Goal: Task Accomplishment & Management: Complete application form

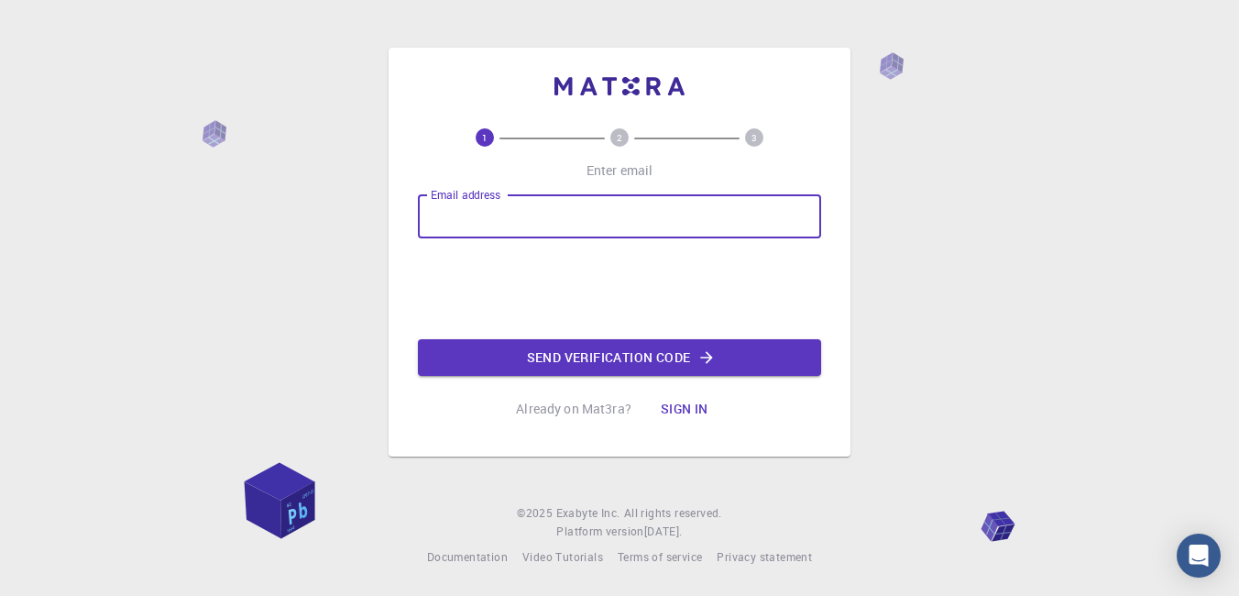
drag, startPoint x: 0, startPoint y: 0, endPoint x: 522, endPoint y: 214, distance: 563.5
click at [522, 214] on input "Email address" at bounding box center [619, 216] width 403 height 44
type input "[EMAIL_ADDRESS][DOMAIN_NAME]"
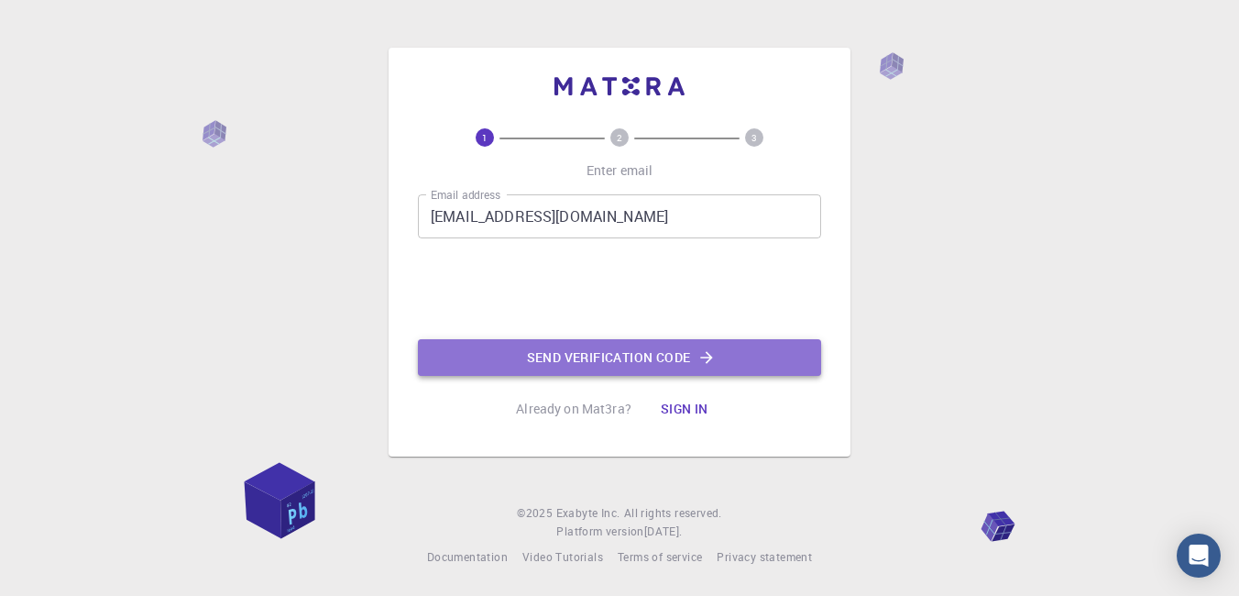
click at [625, 353] on button "Send verification code" at bounding box center [619, 357] width 403 height 37
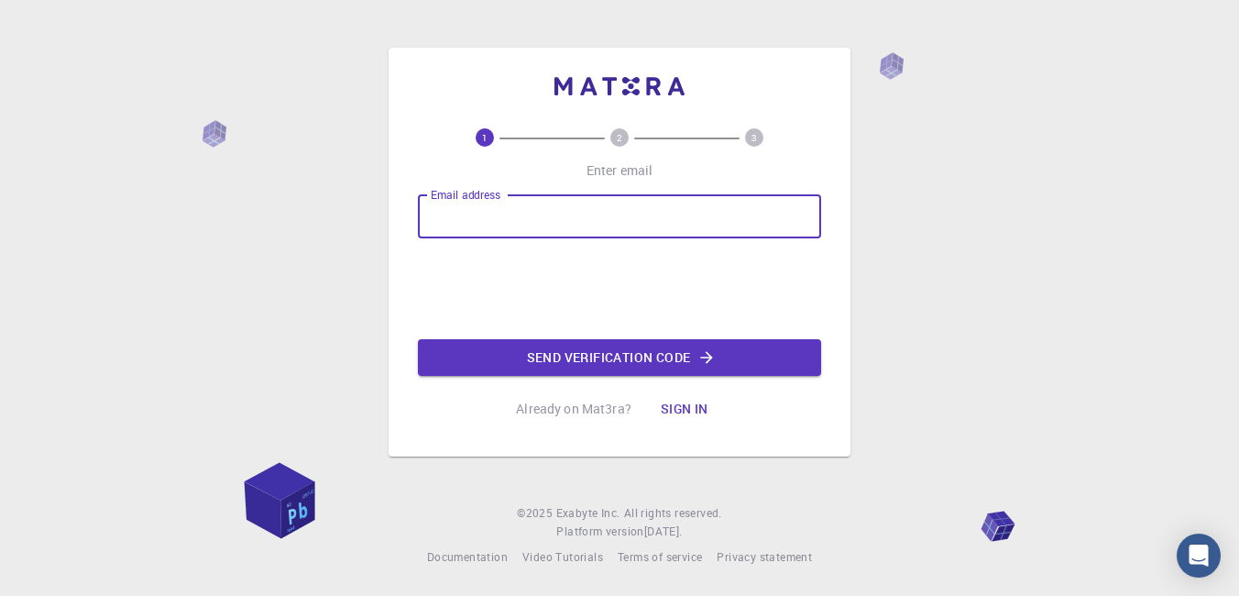
click at [579, 220] on input "Email address" at bounding box center [619, 216] width 403 height 44
type input "[EMAIL_ADDRESS][DOMAIN_NAME]"
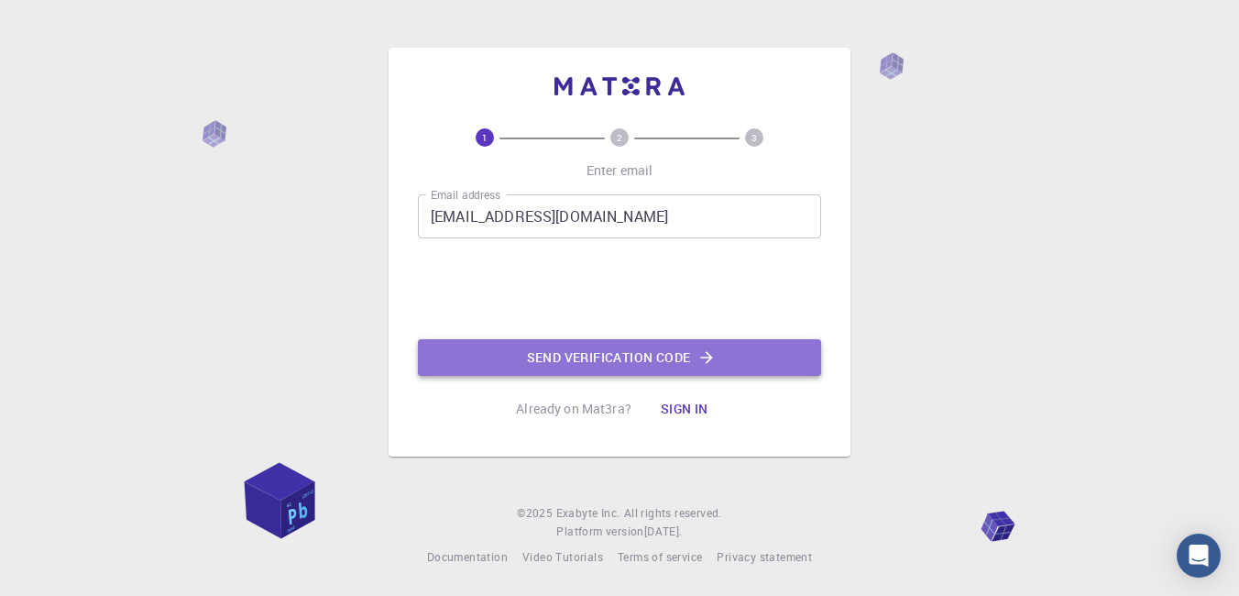
click at [579, 357] on button "Send verification code" at bounding box center [619, 357] width 403 height 37
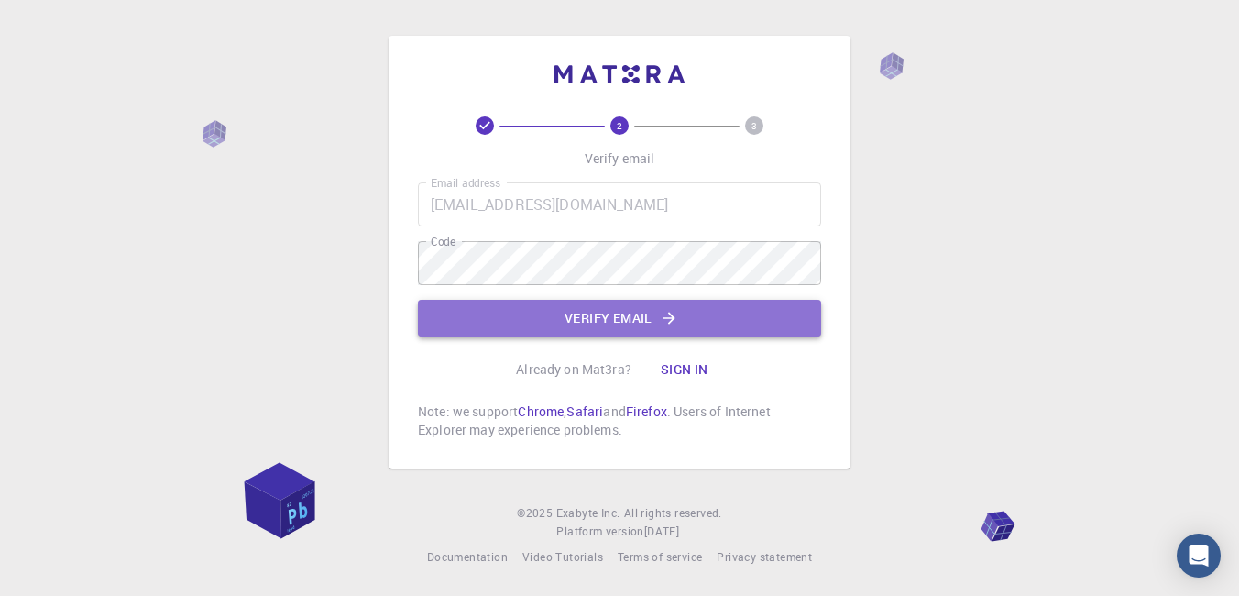
click at [638, 318] on button "Verify email" at bounding box center [619, 318] width 403 height 37
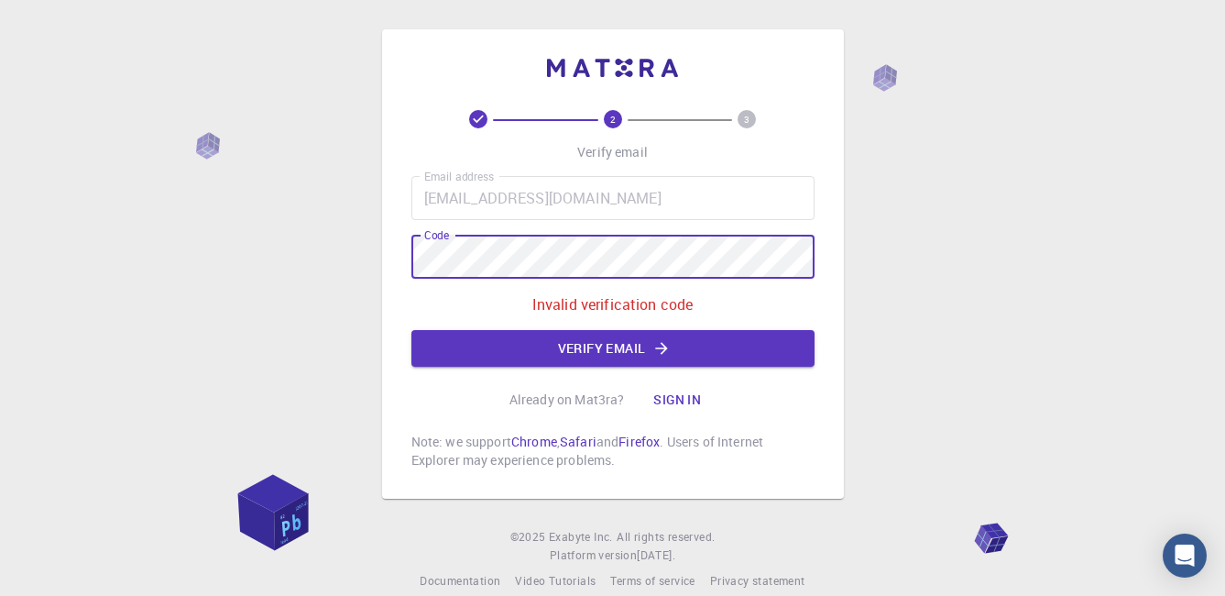
click at [395, 259] on div "2 3 Verify email Email address [EMAIL_ADDRESS][DOMAIN_NAME] Email address Code …" at bounding box center [613, 263] width 462 height 469
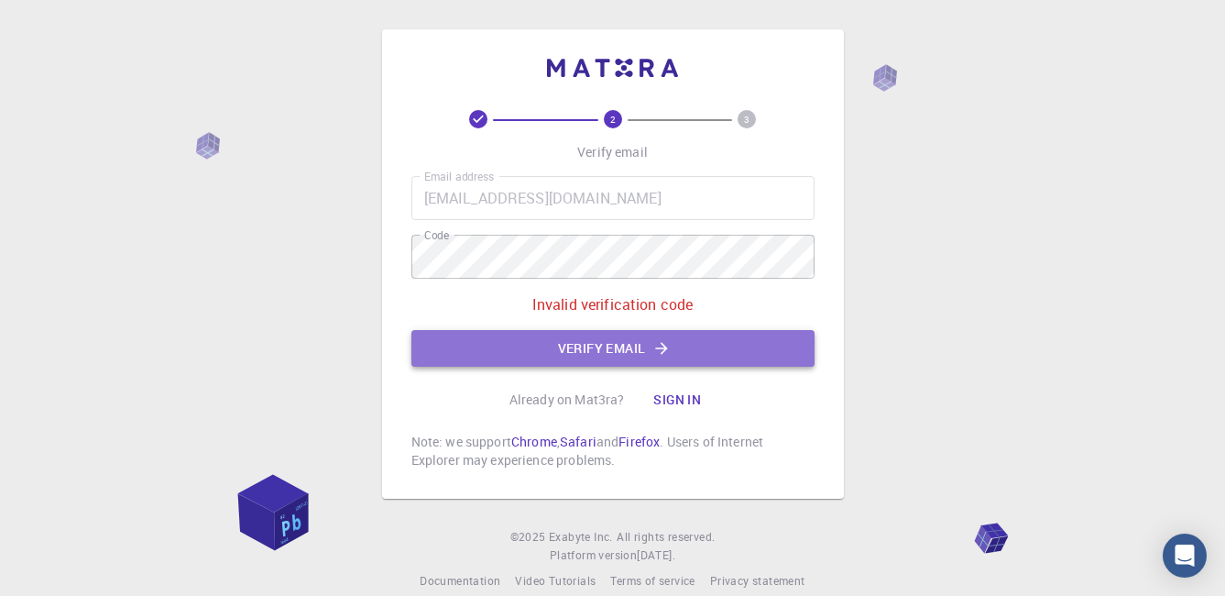
click at [607, 351] on button "Verify email" at bounding box center [613, 348] width 403 height 37
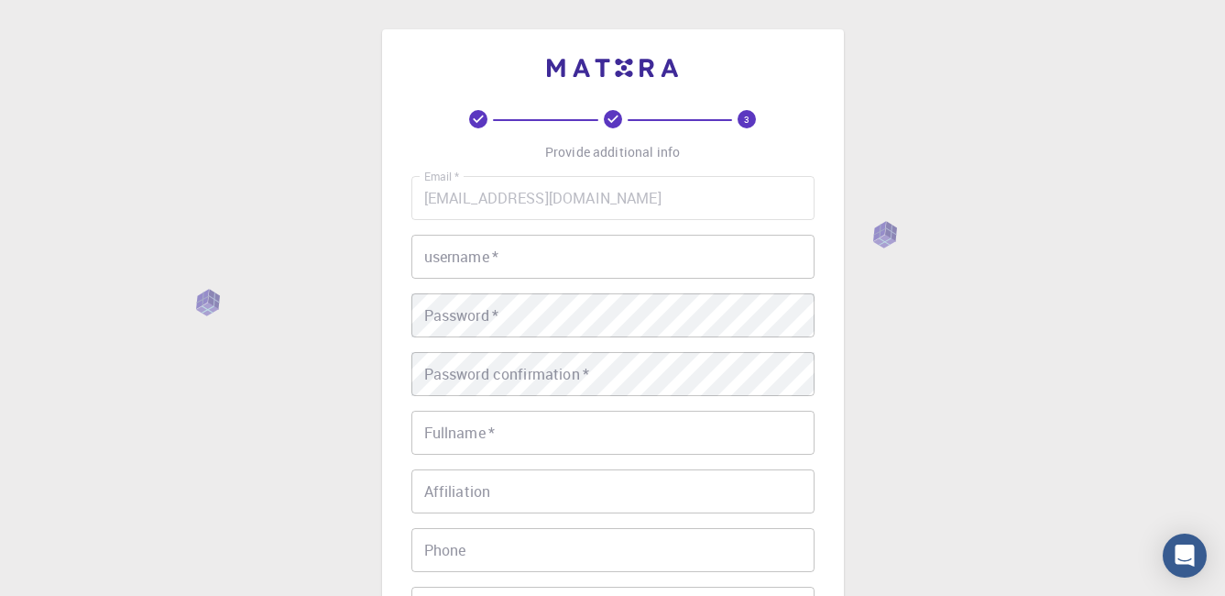
click at [518, 262] on input "username   *" at bounding box center [613, 257] width 403 height 44
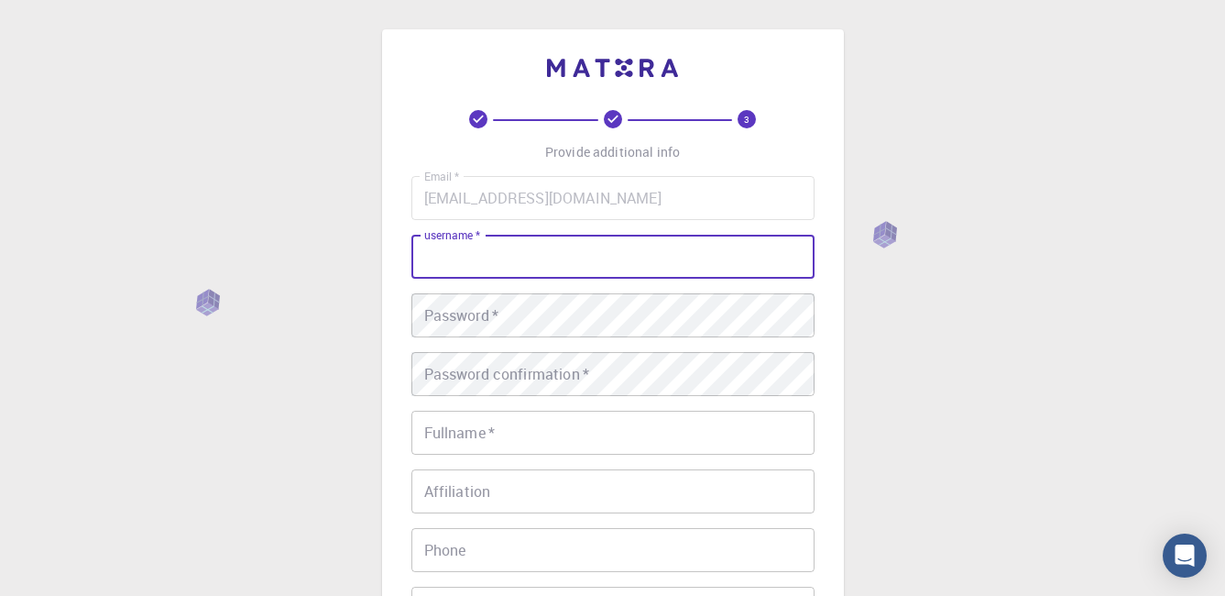
type input "DOUMArachid"
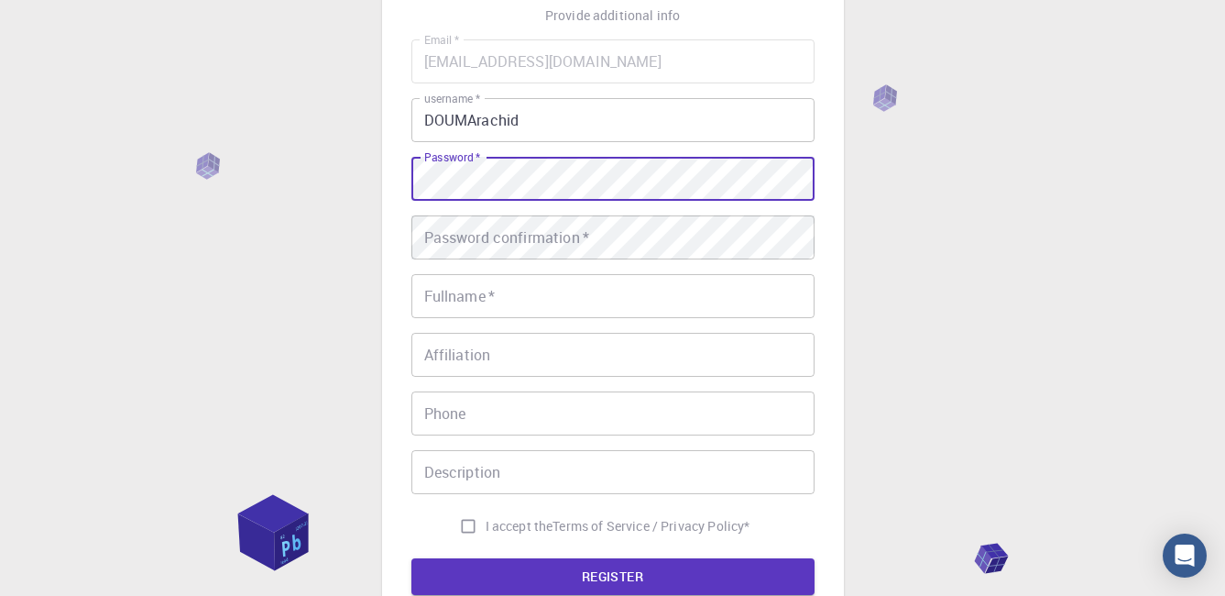
scroll to position [183, 0]
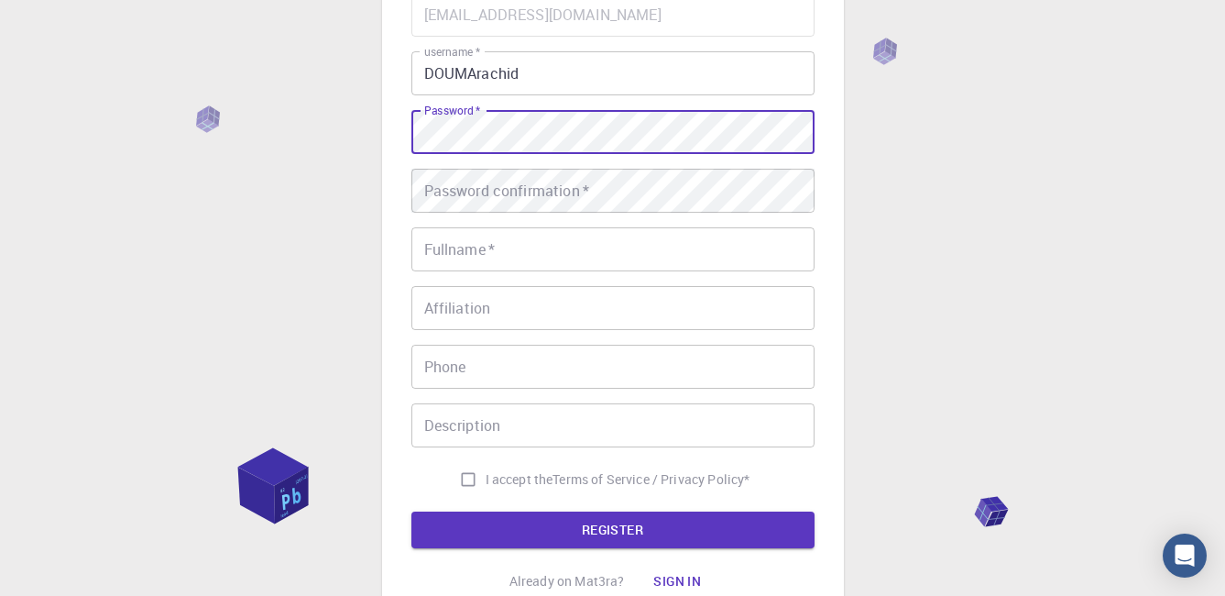
click at [521, 305] on input "Affiliation" at bounding box center [613, 308] width 403 height 44
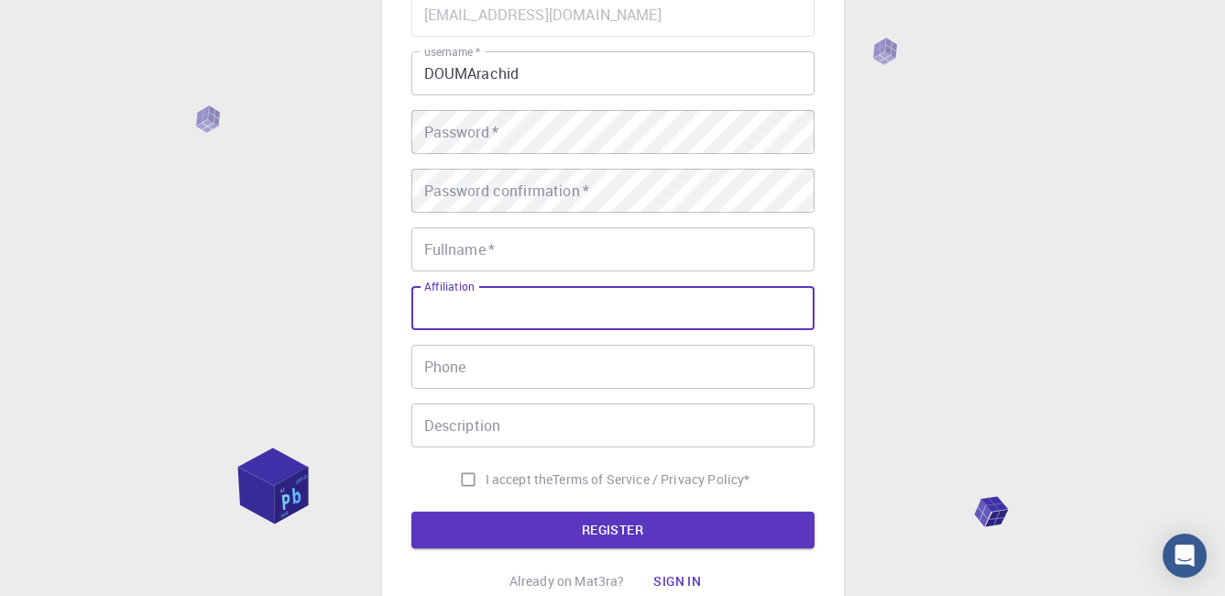
click at [521, 305] on input "Affiliation" at bounding box center [613, 308] width 403 height 44
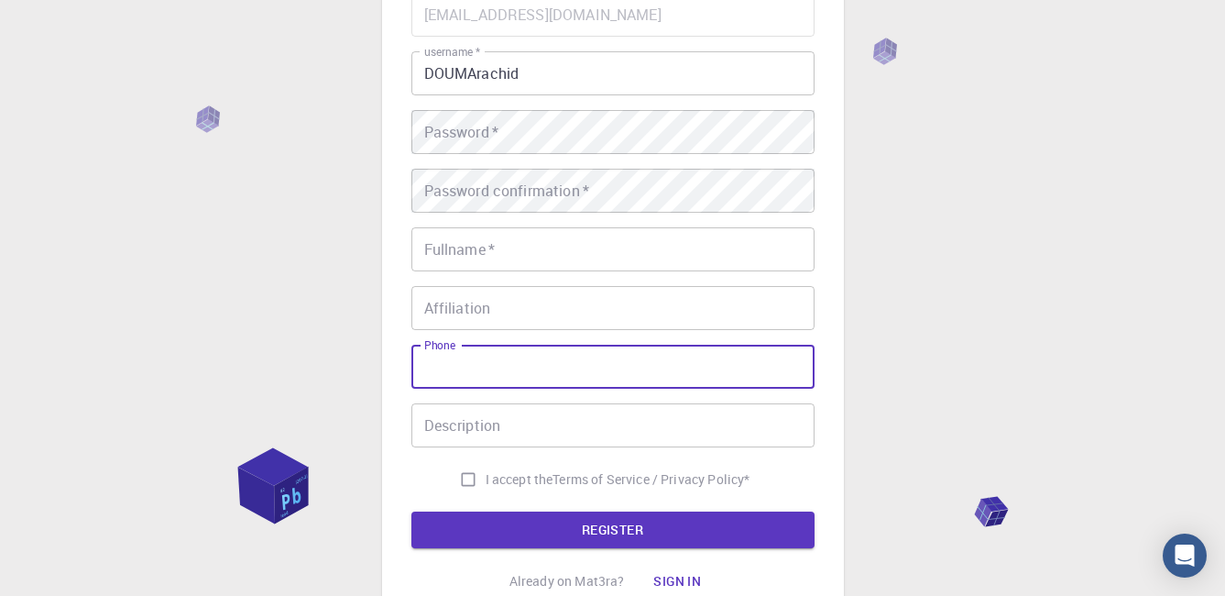
click at [526, 378] on input "Phone" at bounding box center [613, 367] width 403 height 44
type input "[PHONE_NUMBER]"
type input "[PERSON_NAME]"
click at [502, 431] on input "Description" at bounding box center [613, 425] width 403 height 44
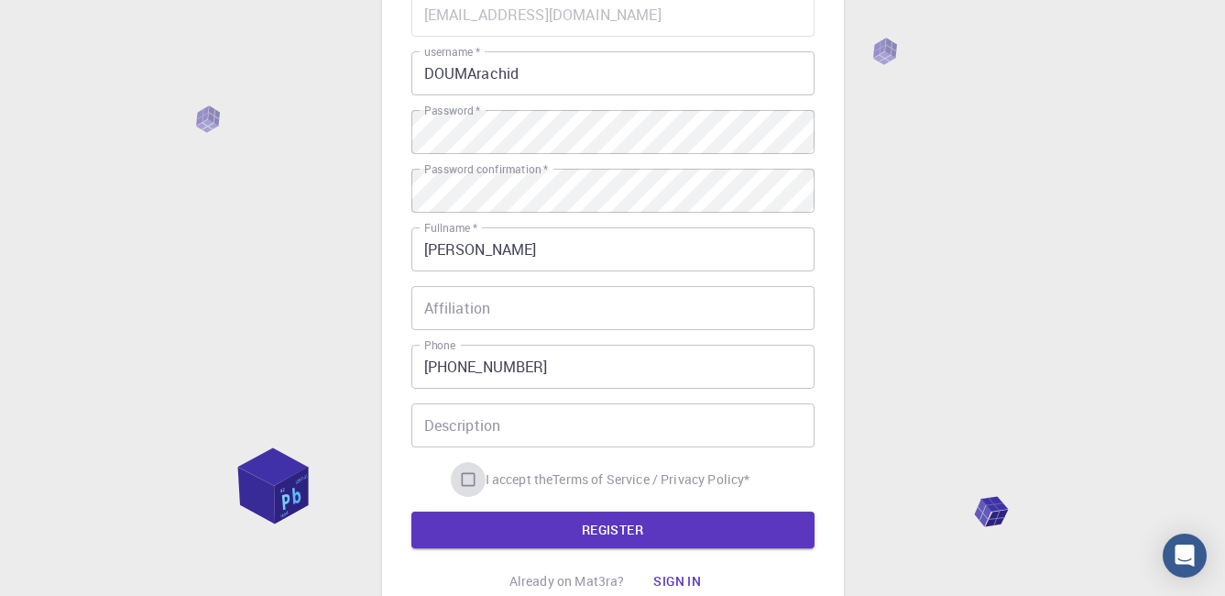
click at [467, 478] on input "I accept the Terms of Service / Privacy Policy *" at bounding box center [468, 479] width 35 height 35
checkbox input "true"
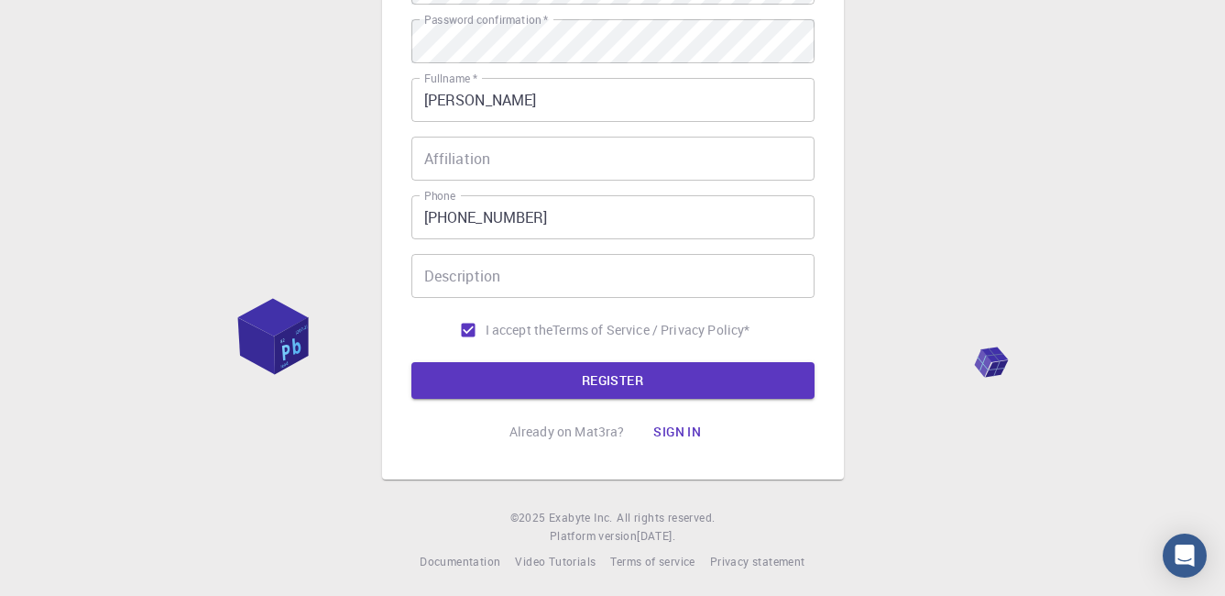
scroll to position [337, 0]
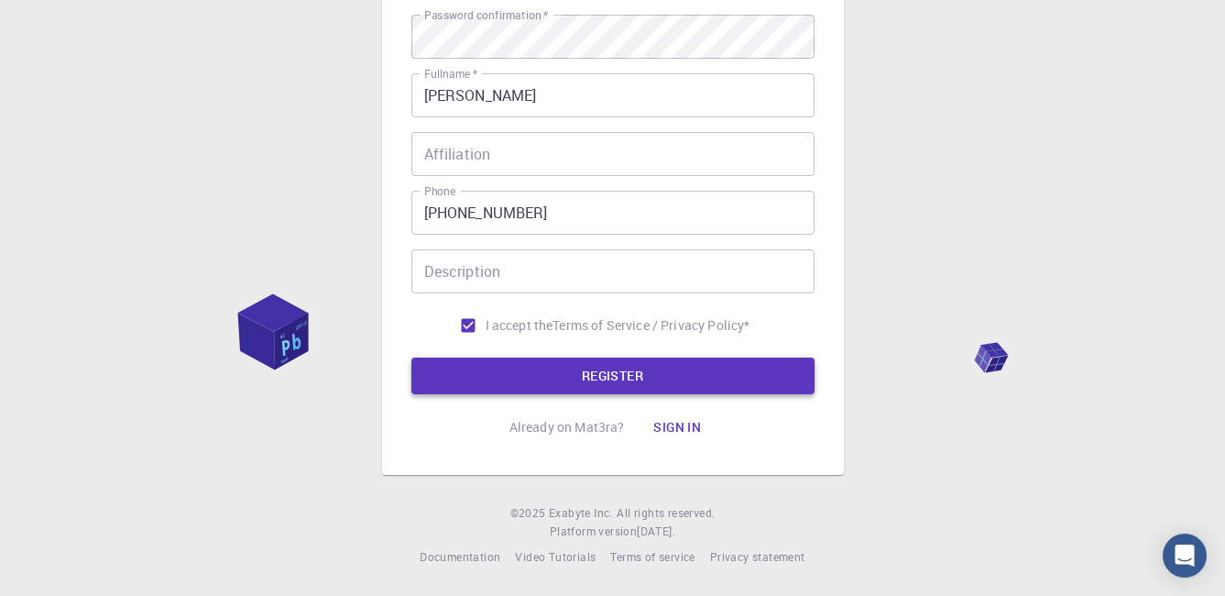
click at [635, 379] on button "REGISTER" at bounding box center [613, 375] width 403 height 37
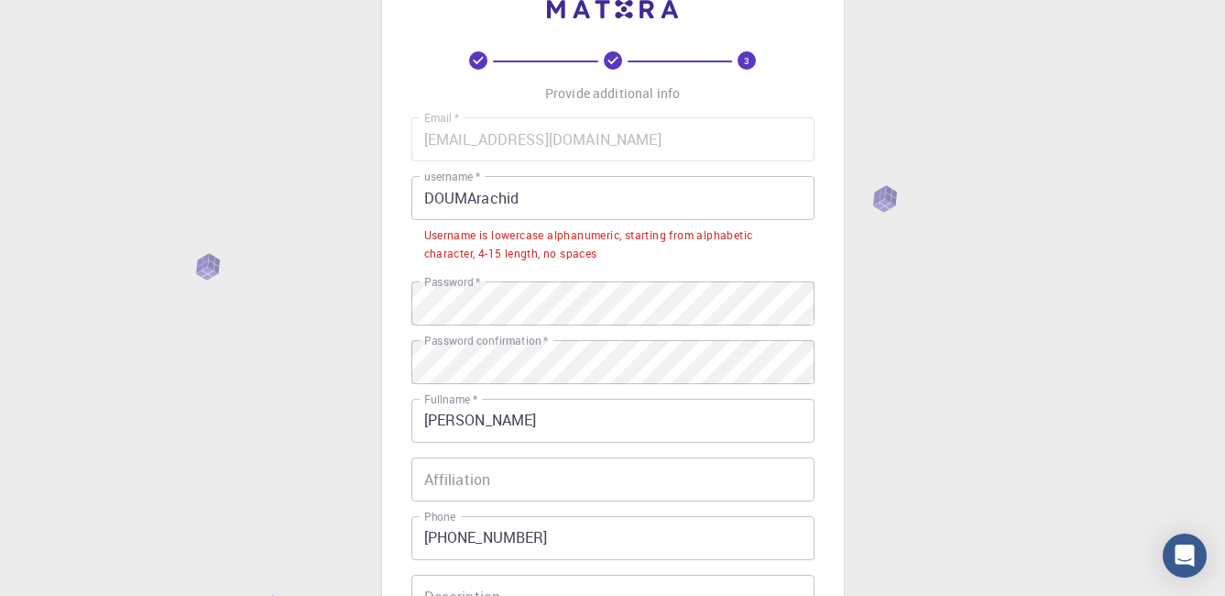
scroll to position [17, 0]
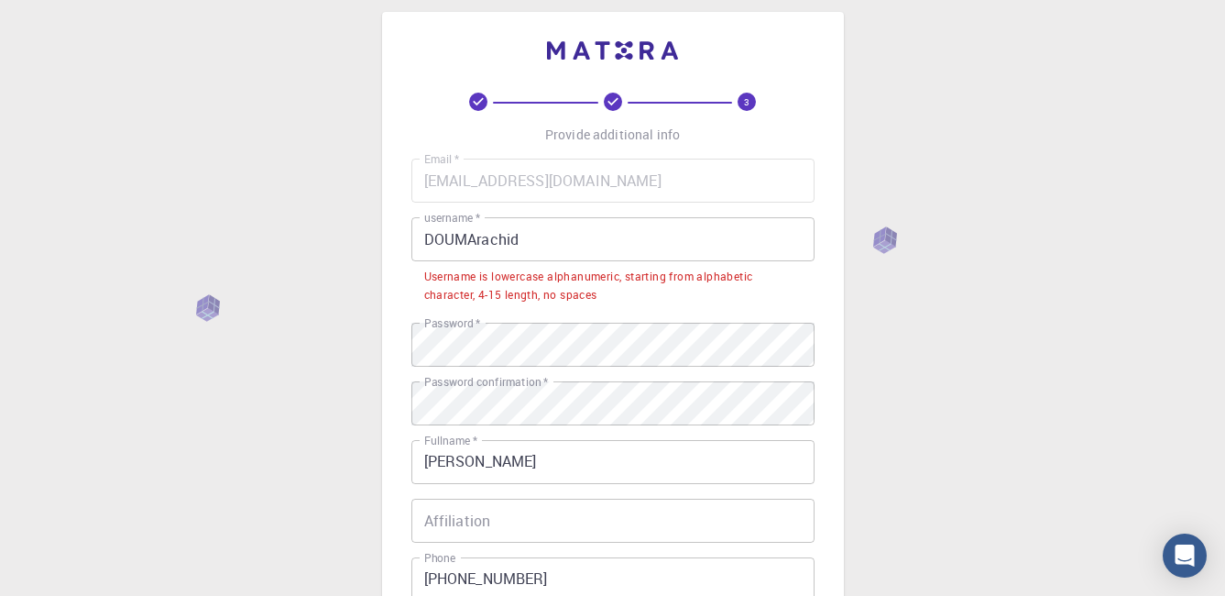
drag, startPoint x: 971, startPoint y: 4, endPoint x: 897, endPoint y: 16, distance: 74.4
click at [897, 16] on div "3 Provide additional info Email   * [EMAIL_ADDRESS][DOMAIN_NAME] Email   * user…" at bounding box center [612, 473] width 1225 height 980
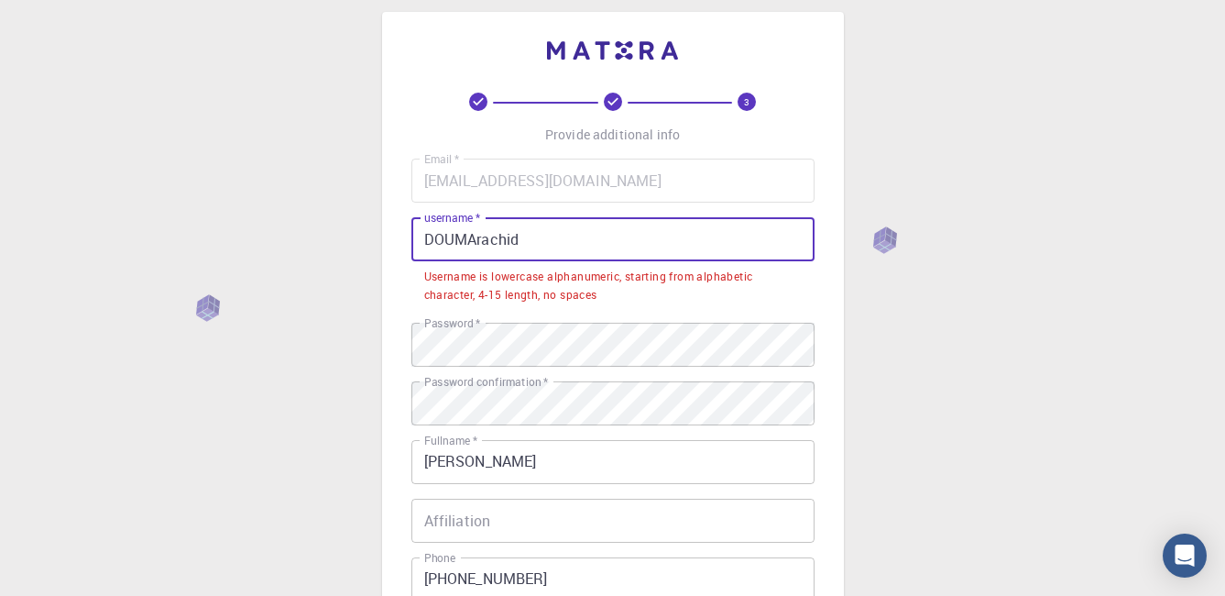
click at [541, 242] on input "DOUMArachid" at bounding box center [613, 239] width 403 height 44
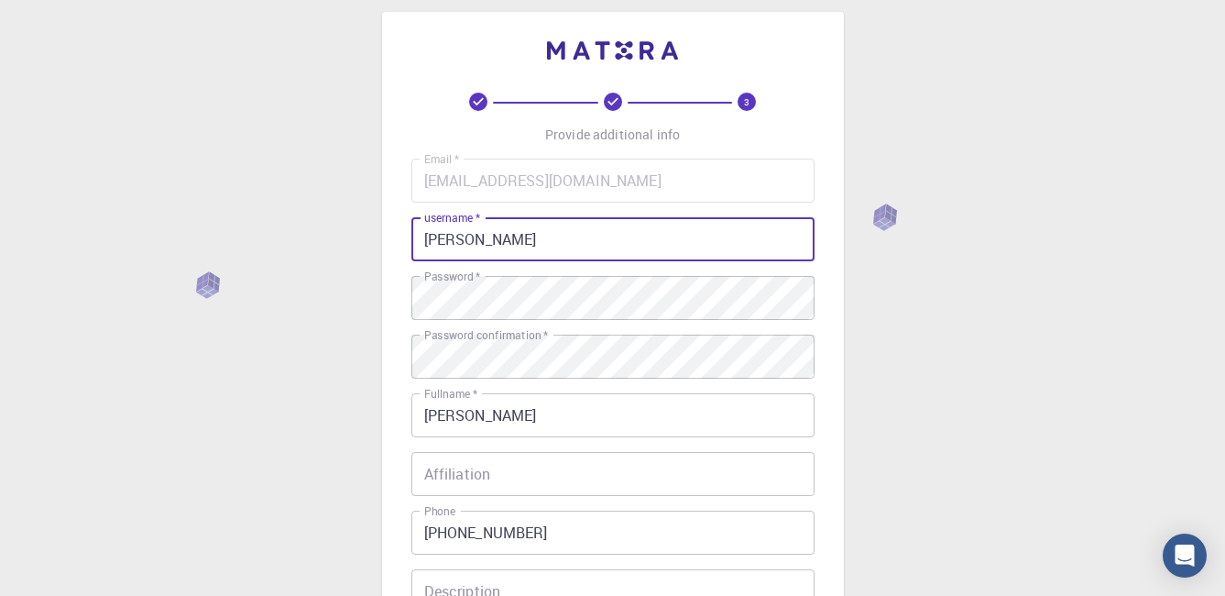
type input "[PERSON_NAME]"
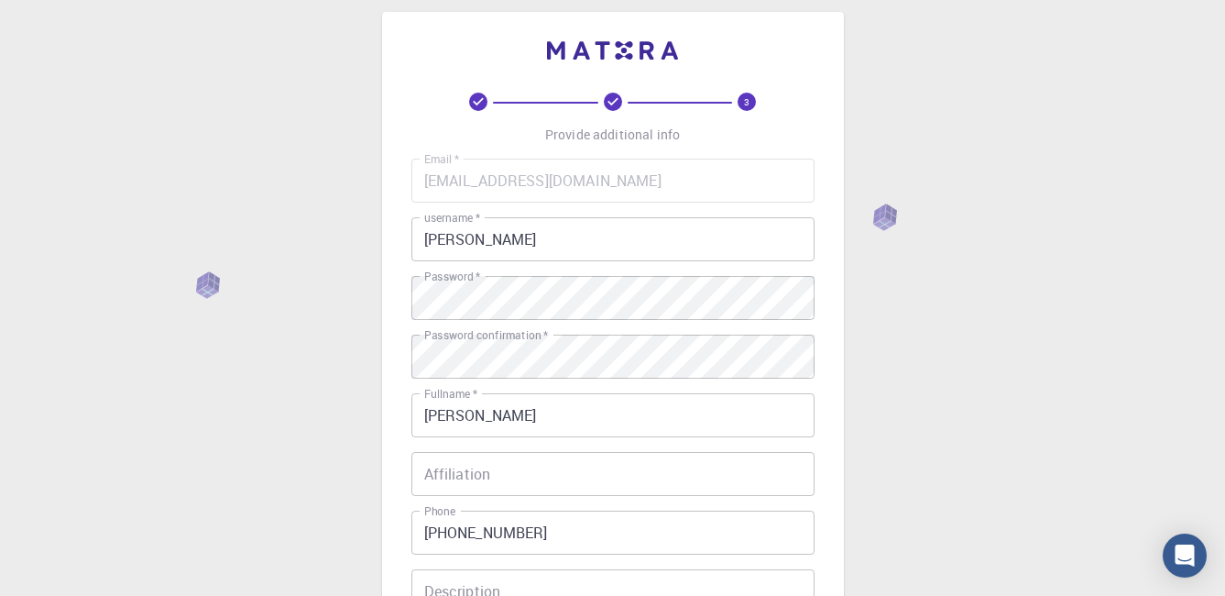
click at [959, 316] on div "3 Provide additional info Email   * [EMAIL_ADDRESS][DOMAIN_NAME] Email   * user…" at bounding box center [612, 449] width 1225 height 933
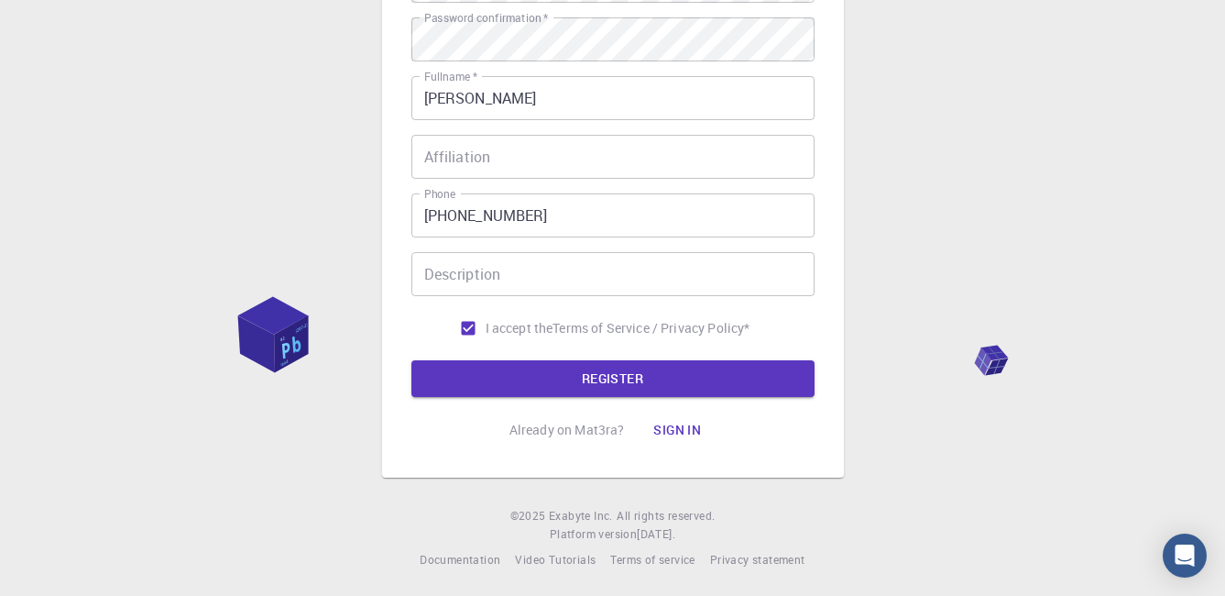
scroll to position [337, 0]
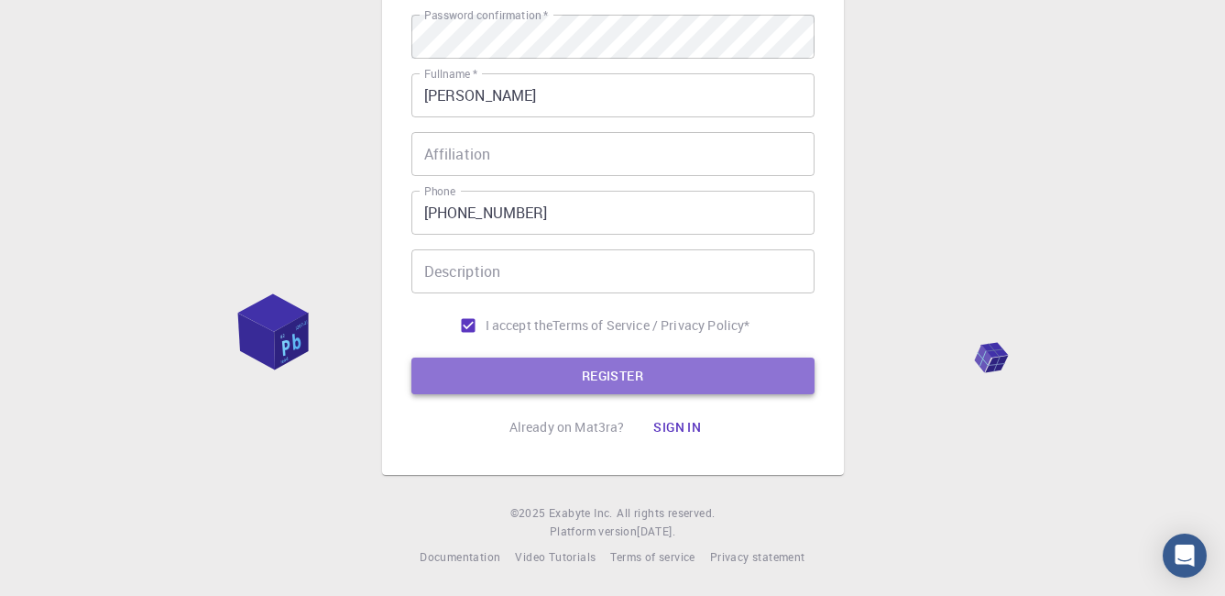
click at [614, 385] on button "REGISTER" at bounding box center [613, 375] width 403 height 37
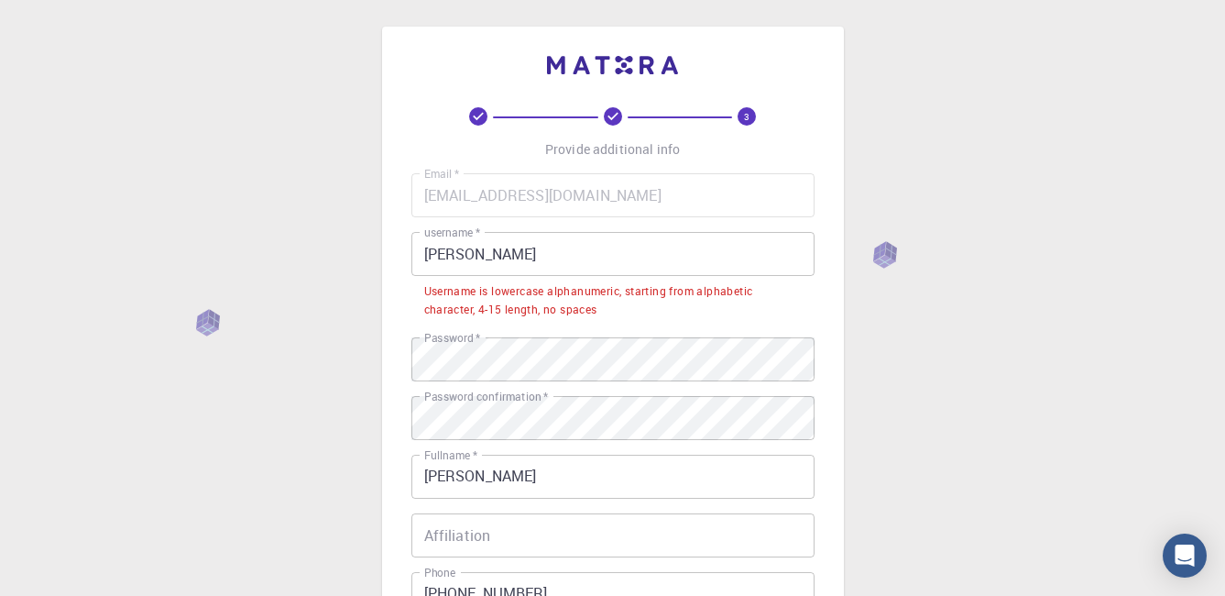
scroll to position [0, 0]
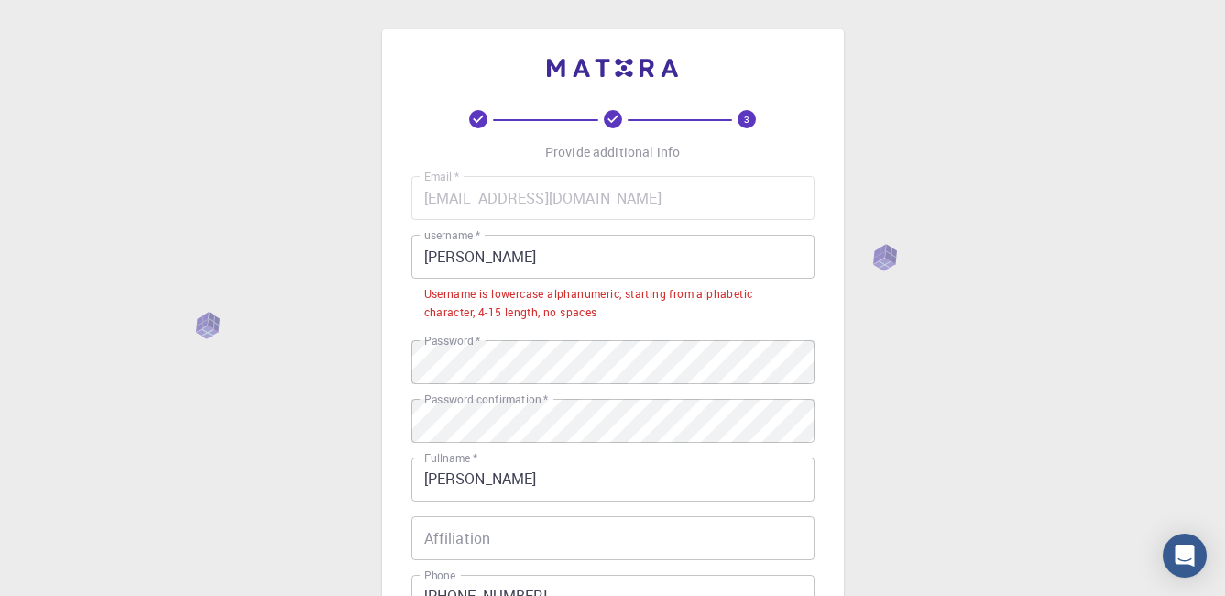
click at [423, 258] on input "[PERSON_NAME]" at bounding box center [613, 257] width 403 height 44
click at [996, 352] on div "3 Provide additional info Email   * [EMAIL_ADDRESS][DOMAIN_NAME] Email   * user…" at bounding box center [612, 490] width 1225 height 980
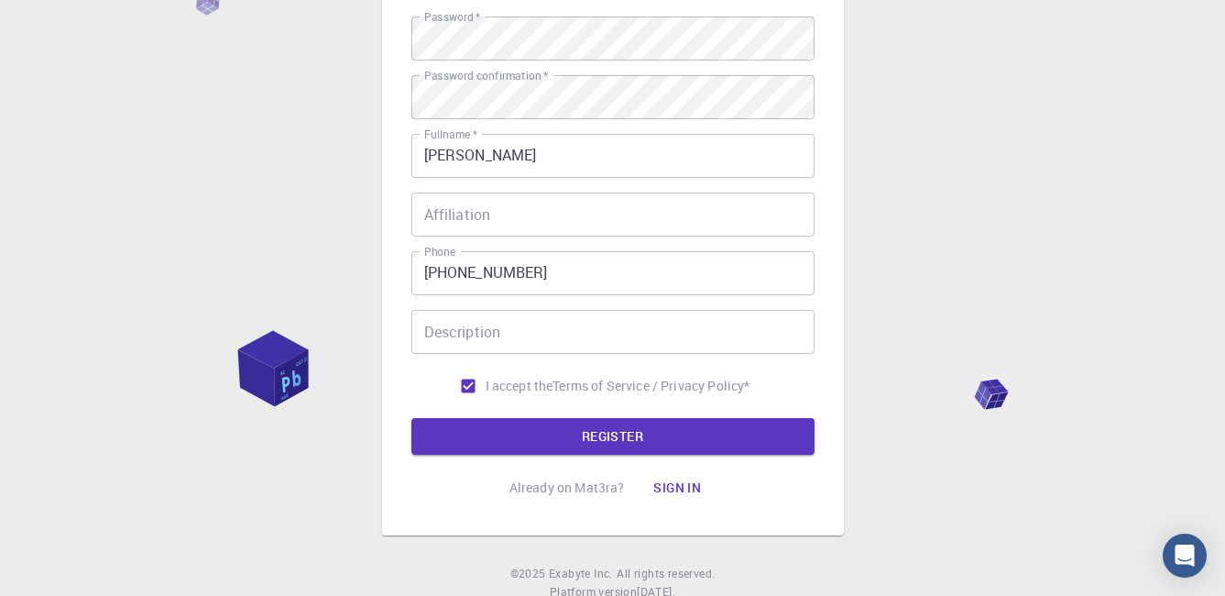
scroll to position [367, 0]
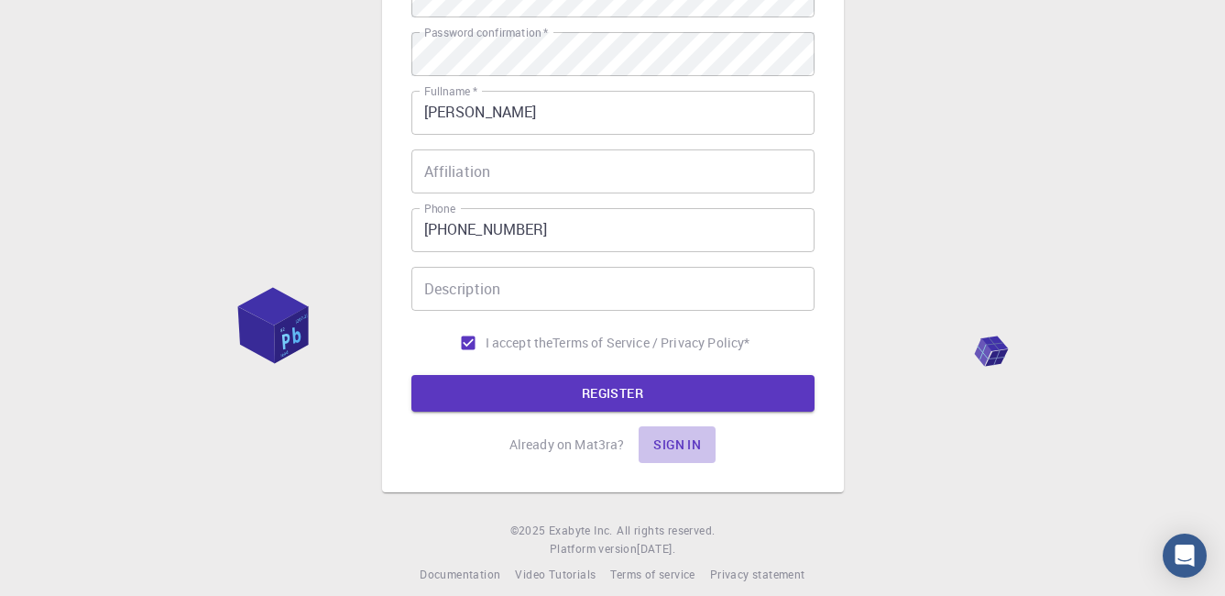
click at [681, 440] on button "Sign in" at bounding box center [677, 444] width 77 height 37
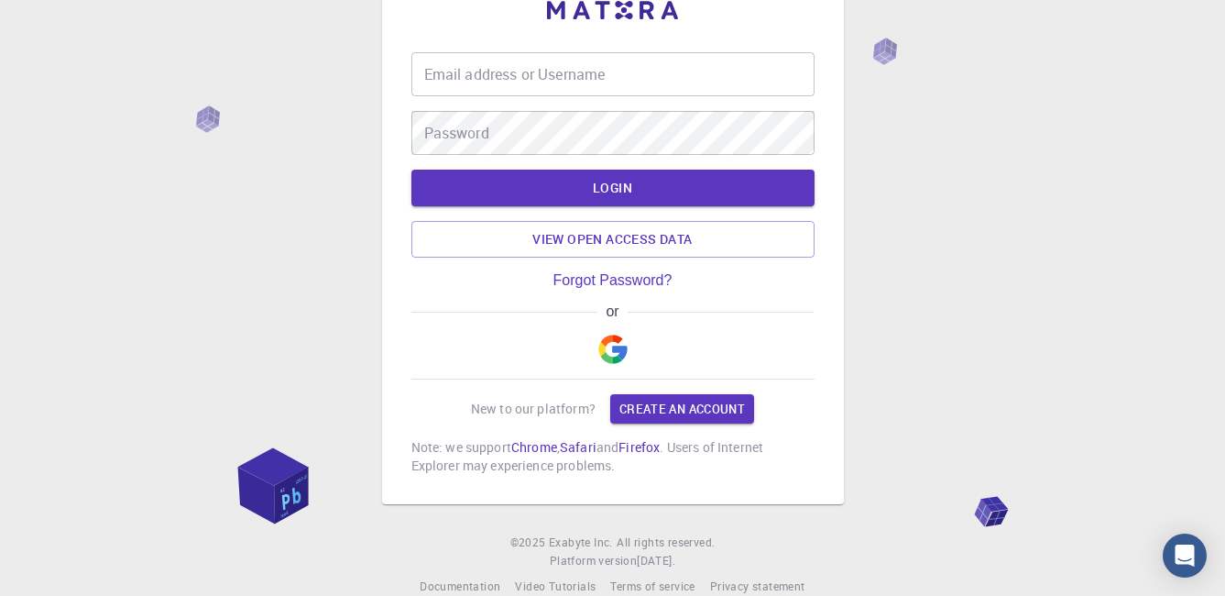
scroll to position [87, 0]
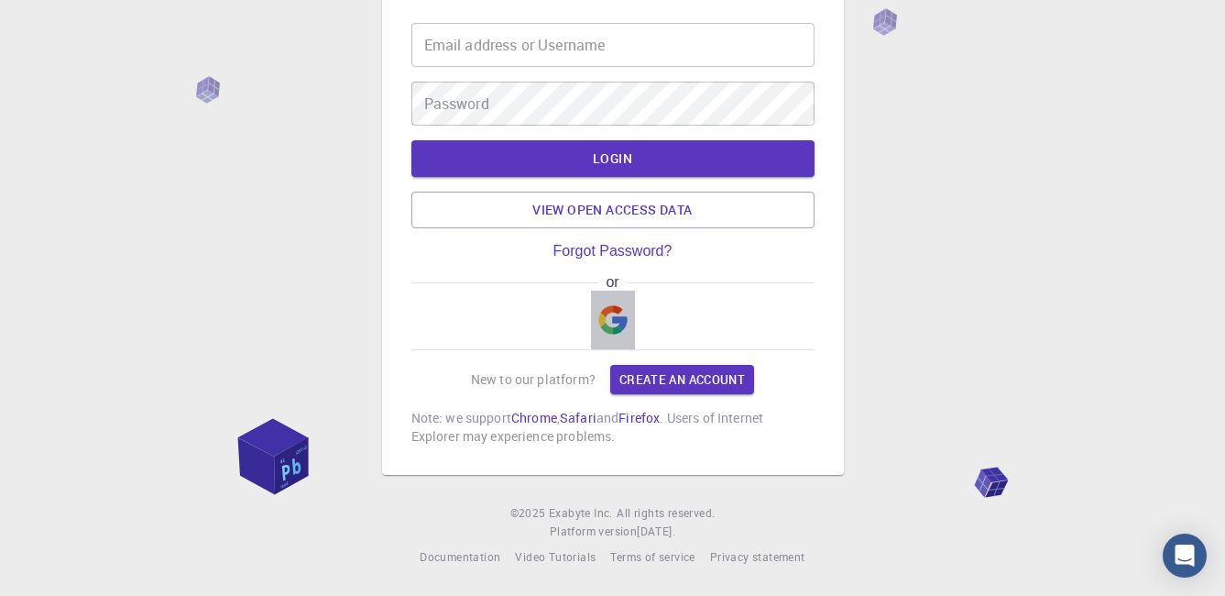
click at [613, 320] on img "button" at bounding box center [613, 319] width 29 height 29
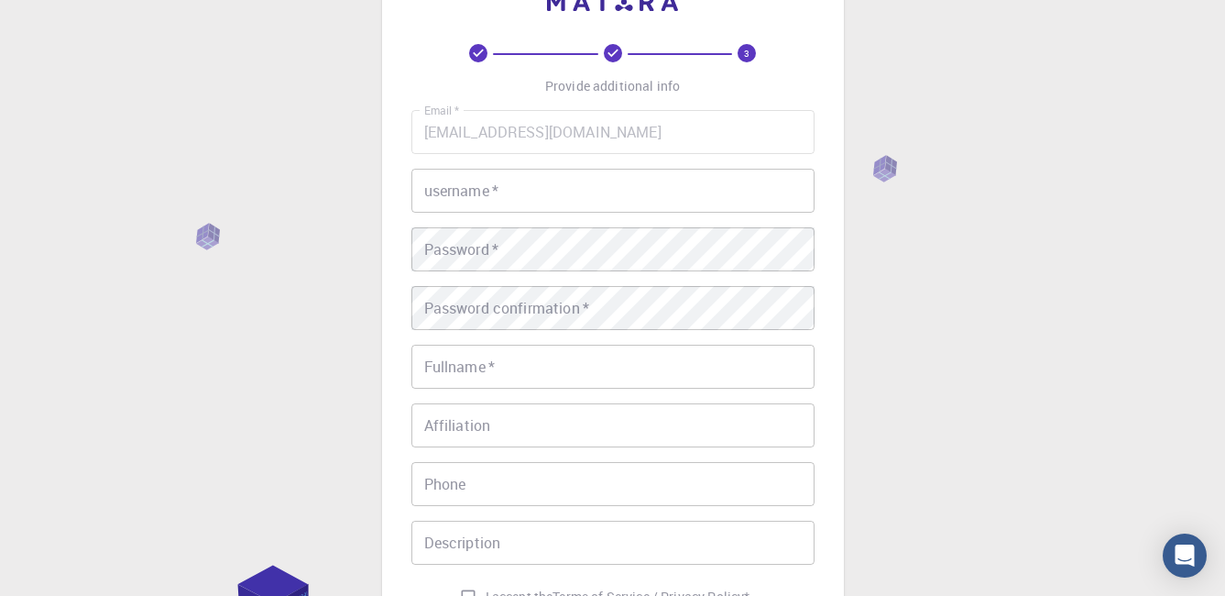
scroll to position [62, 0]
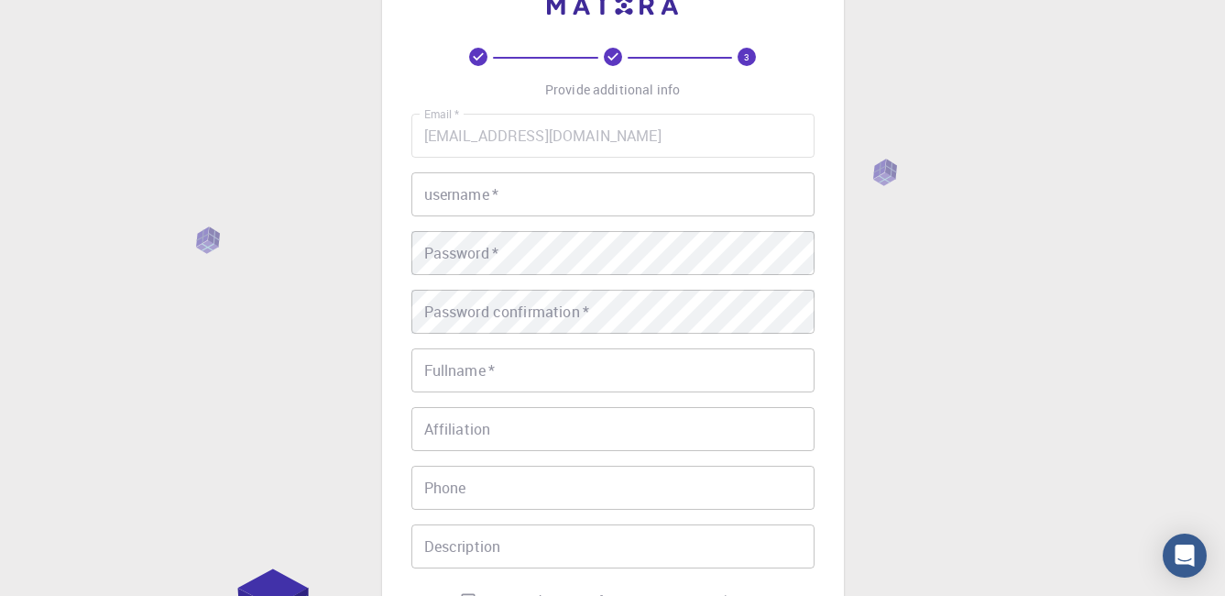
type input "[PERSON_NAME]"
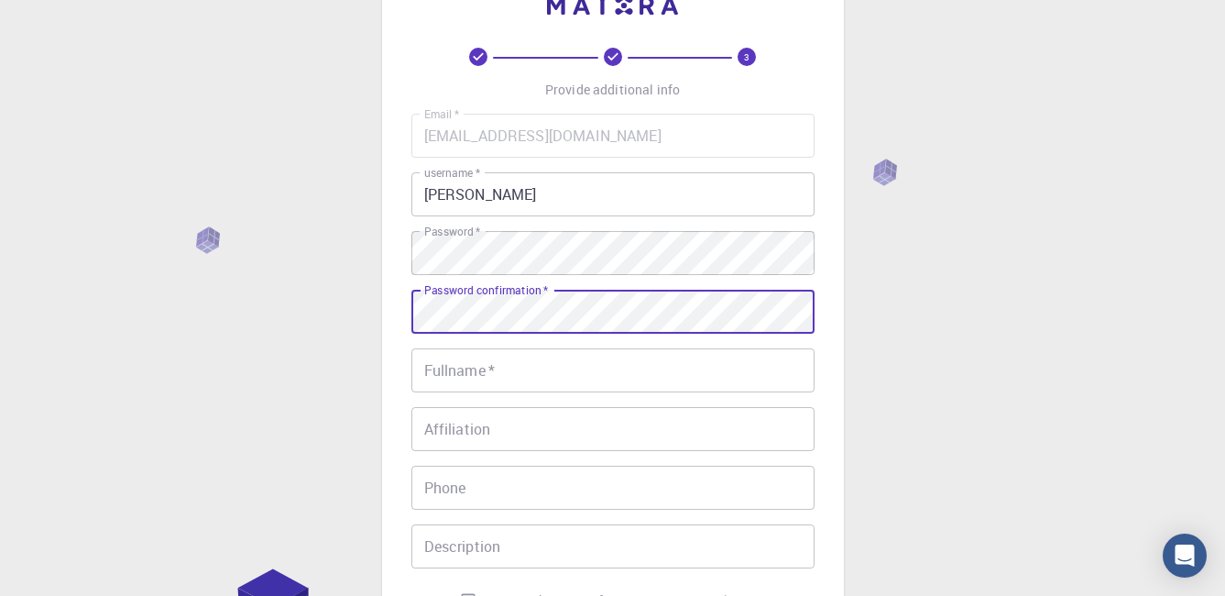
click at [530, 371] on input "Fullname   *" at bounding box center [613, 370] width 403 height 44
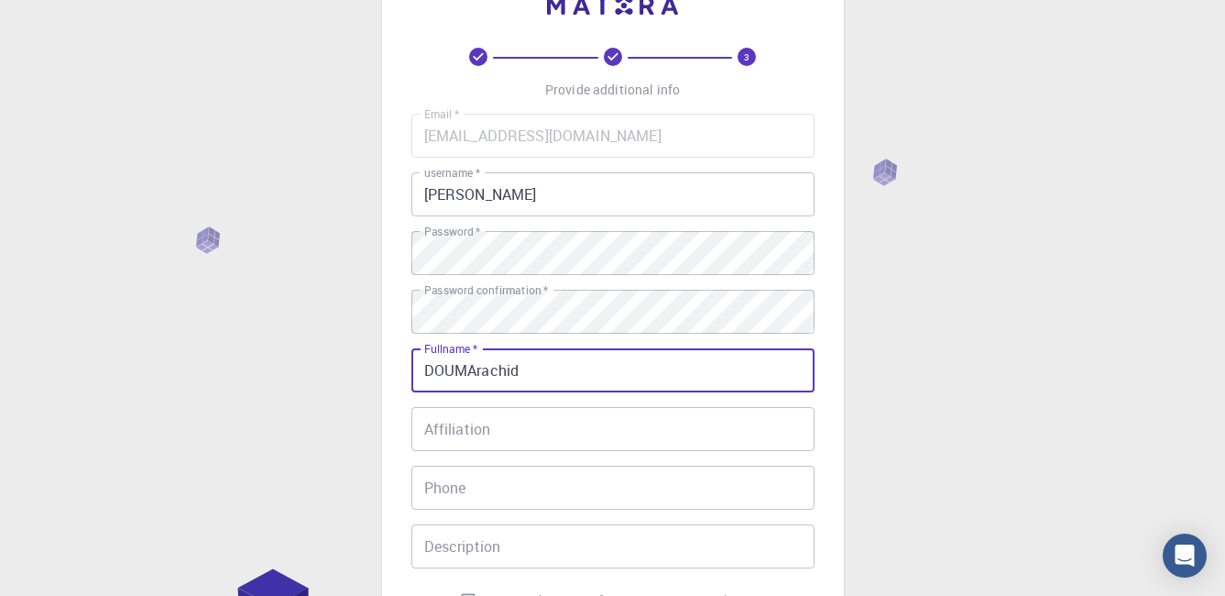
type input "DOUMArachid"
click at [848, 462] on div "3 Provide additional info Email   * [EMAIL_ADDRESS][DOMAIN_NAME] Email   * user…" at bounding box center [612, 404] width 1225 height 933
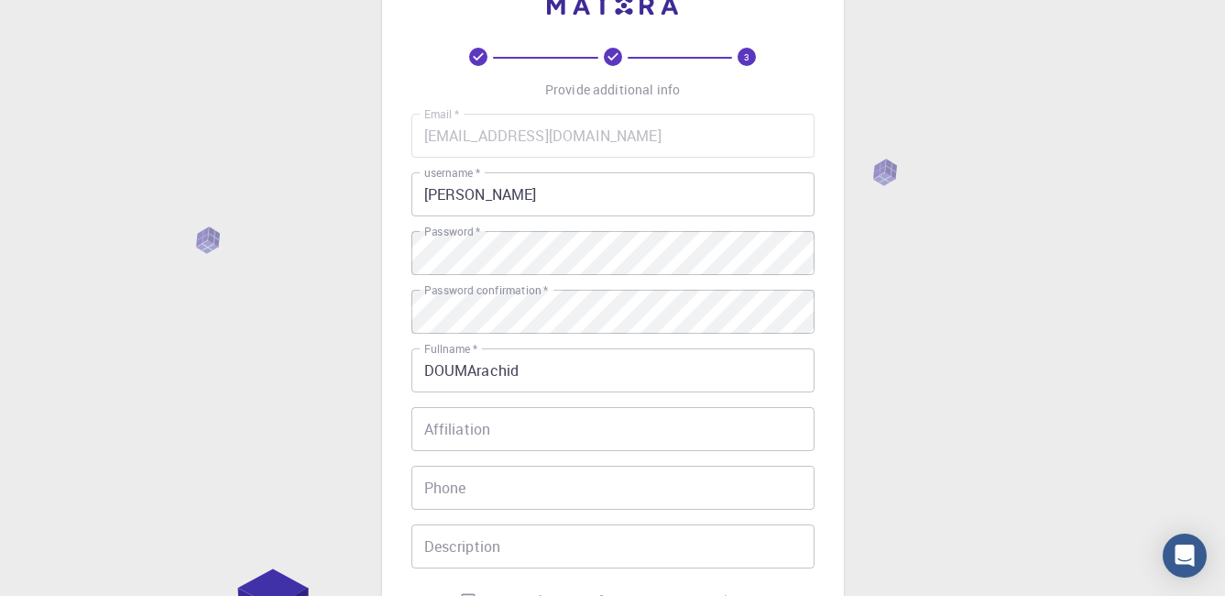
click at [487, 439] on input "Affiliation" at bounding box center [613, 429] width 403 height 44
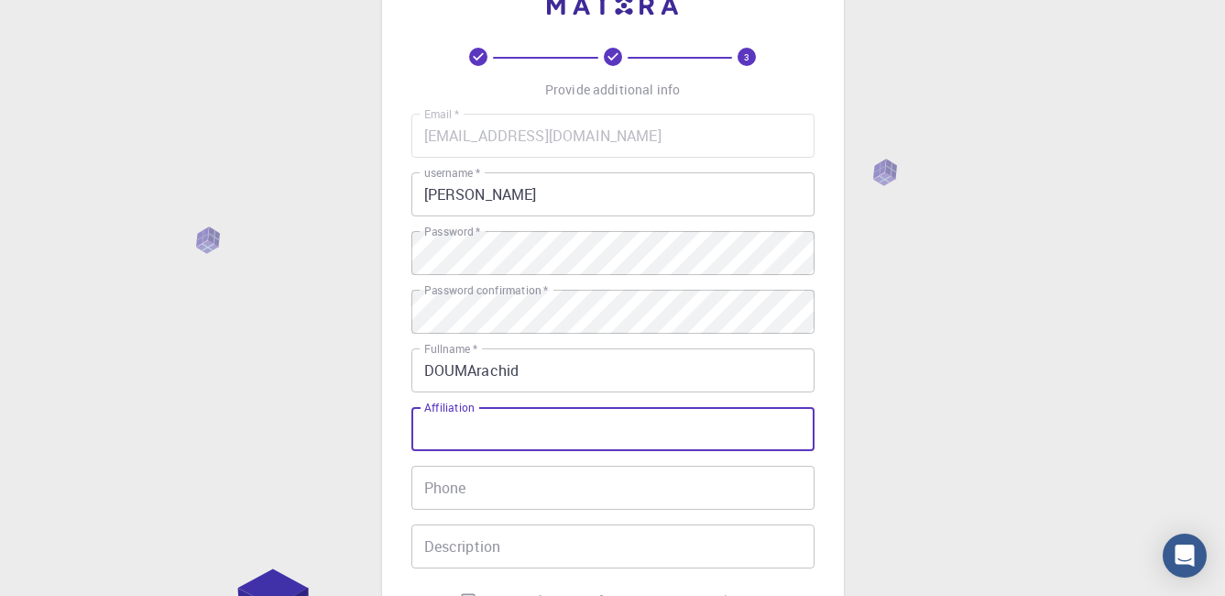
scroll to position [154, 0]
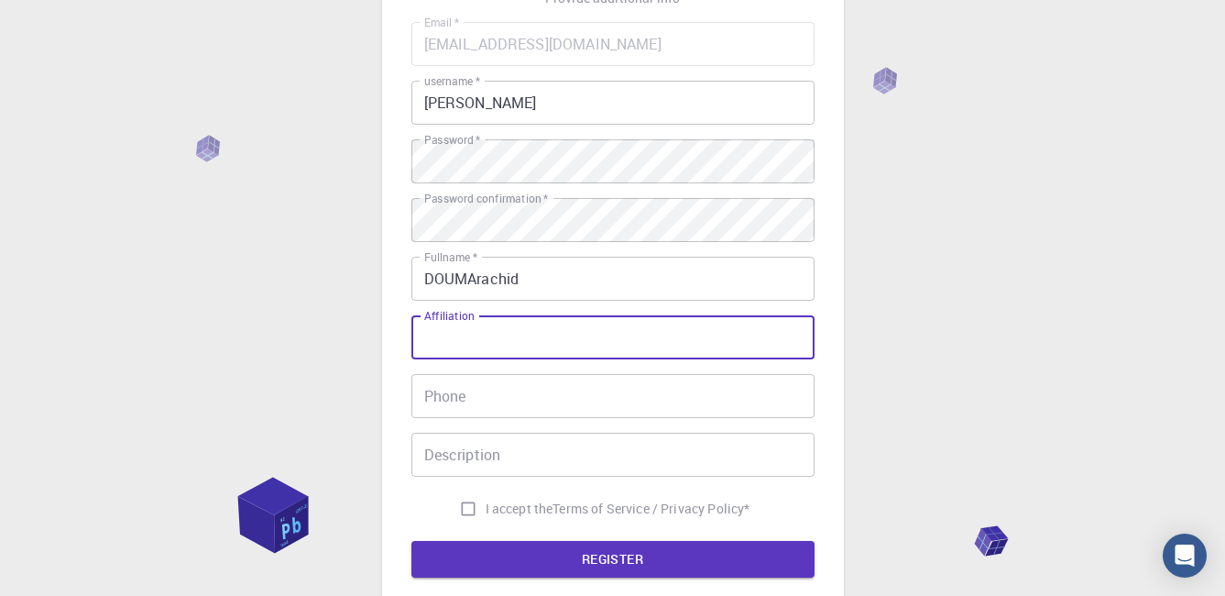
click at [497, 401] on input "Phone" at bounding box center [613, 396] width 403 height 44
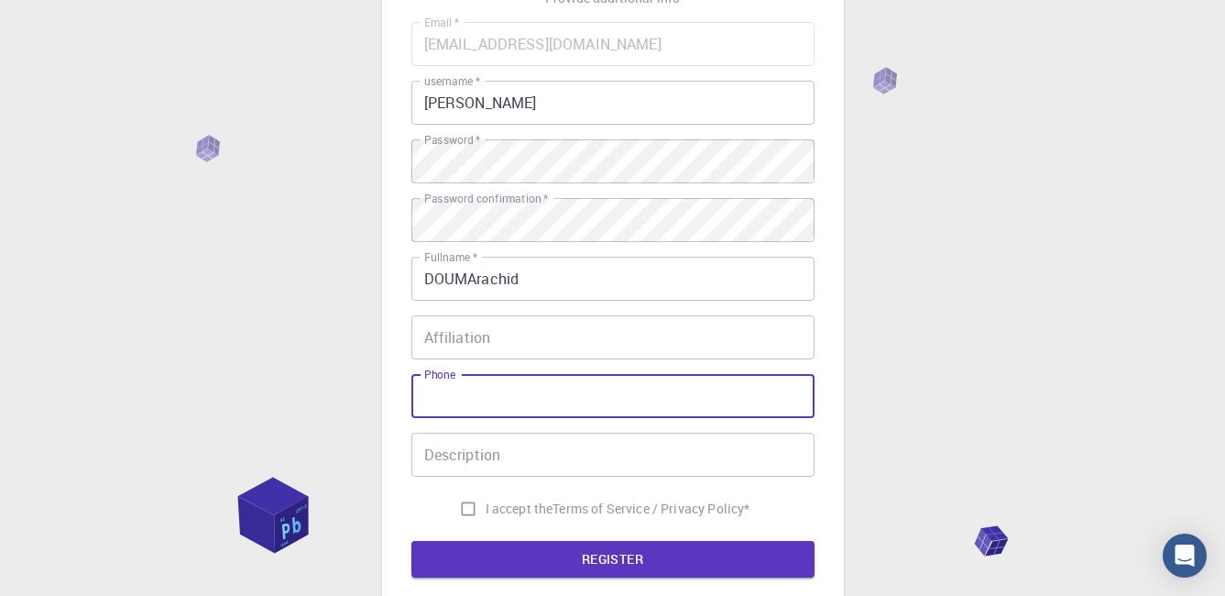
type input "[PHONE_NUMBER]"
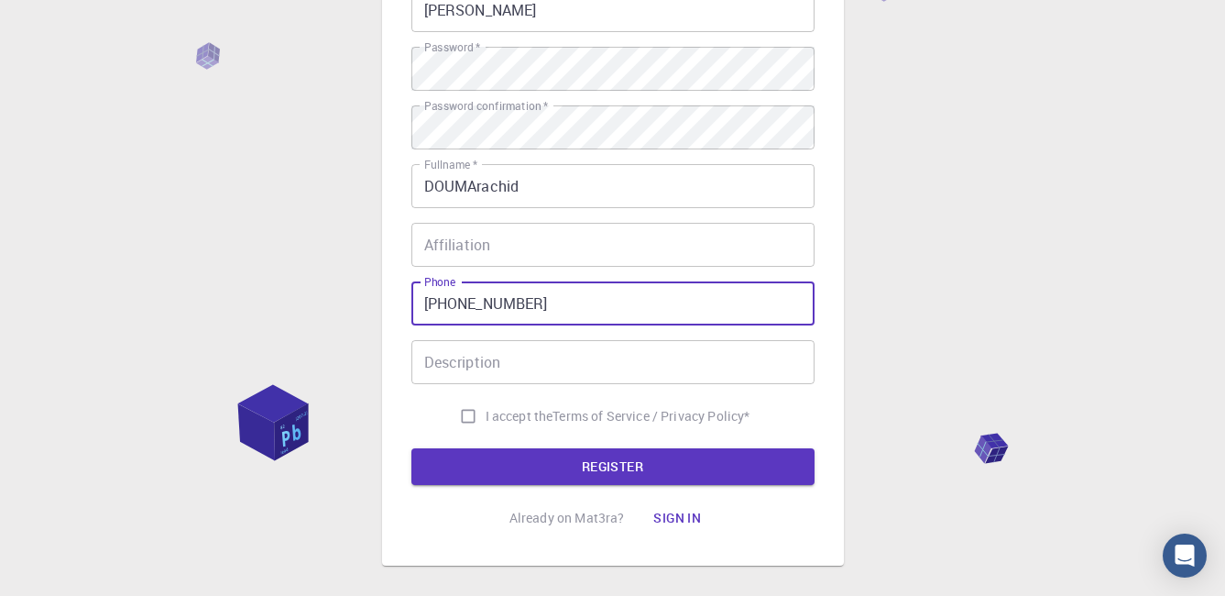
scroll to position [337, 0]
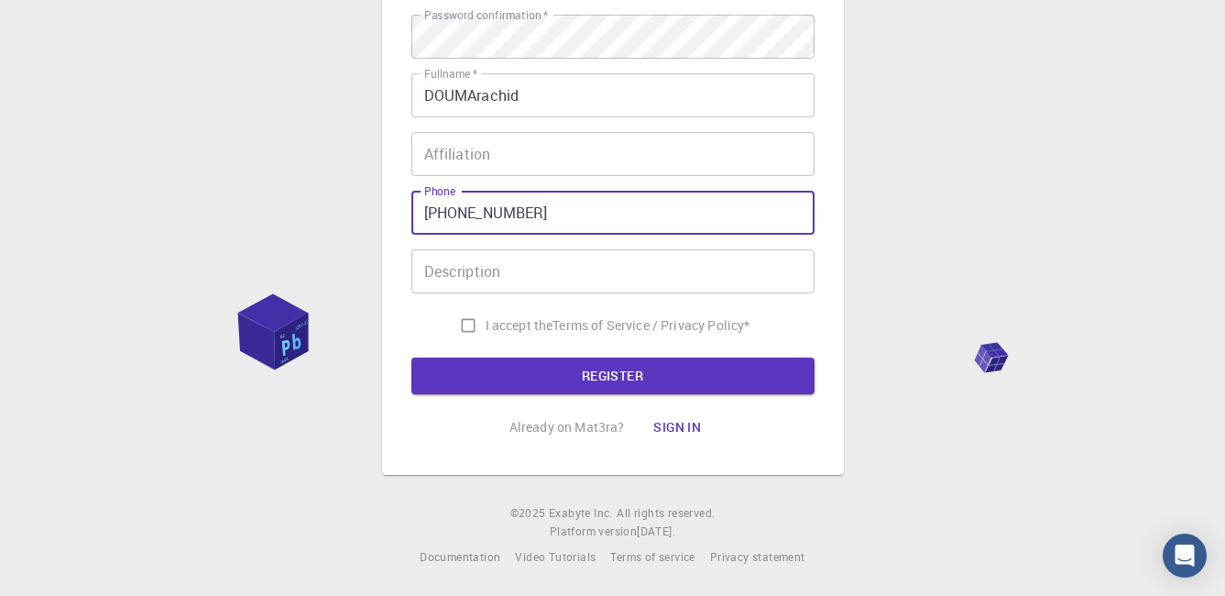
click at [466, 327] on input "I accept the Terms of Service / Privacy Policy *" at bounding box center [468, 325] width 35 height 35
checkbox input "true"
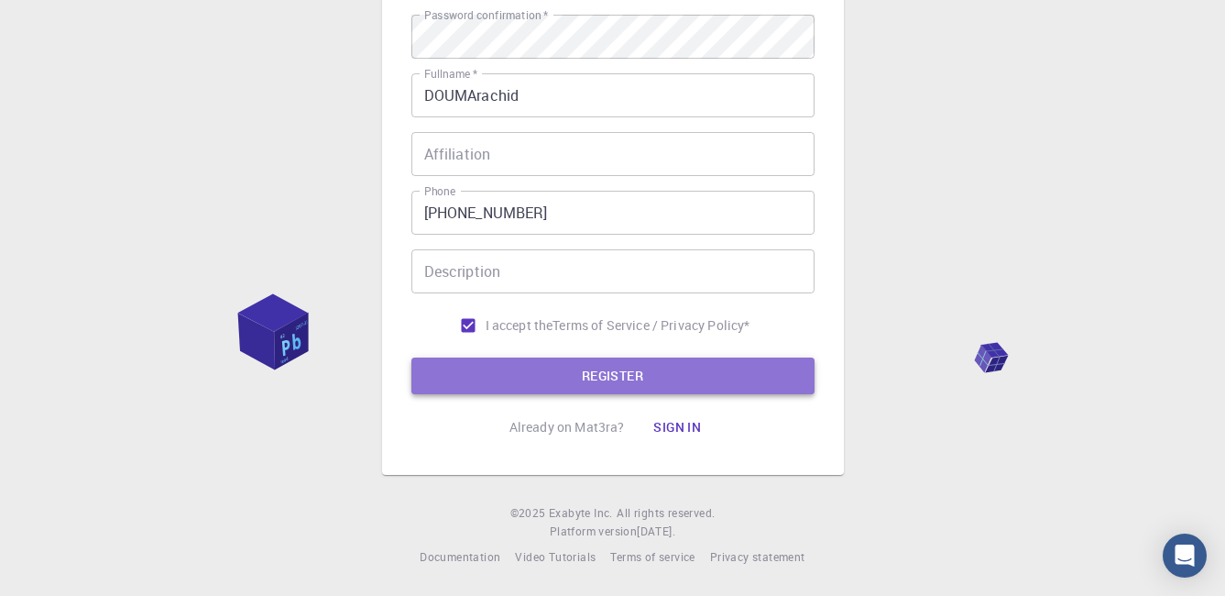
click at [555, 378] on button "REGISTER" at bounding box center [613, 375] width 403 height 37
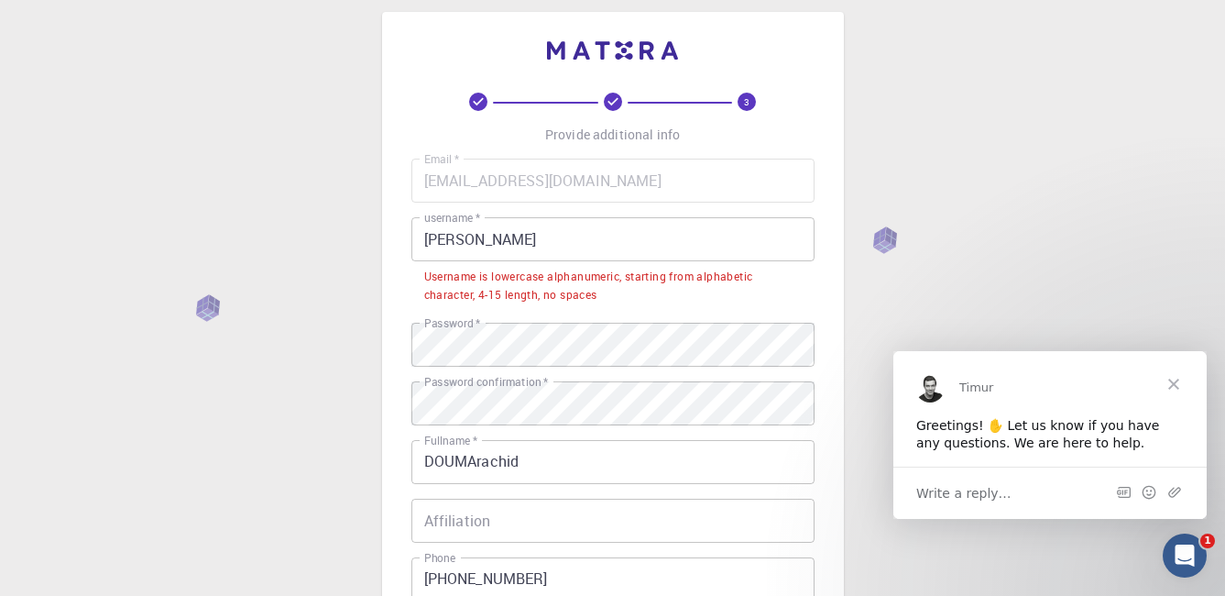
scroll to position [0, 0]
click at [888, 236] on div "3 Provide additional info Email   * doumarchd@gmail.com Email   * username   * …" at bounding box center [612, 473] width 1225 height 980
click at [1176, 379] on span "Close" at bounding box center [1174, 383] width 66 height 66
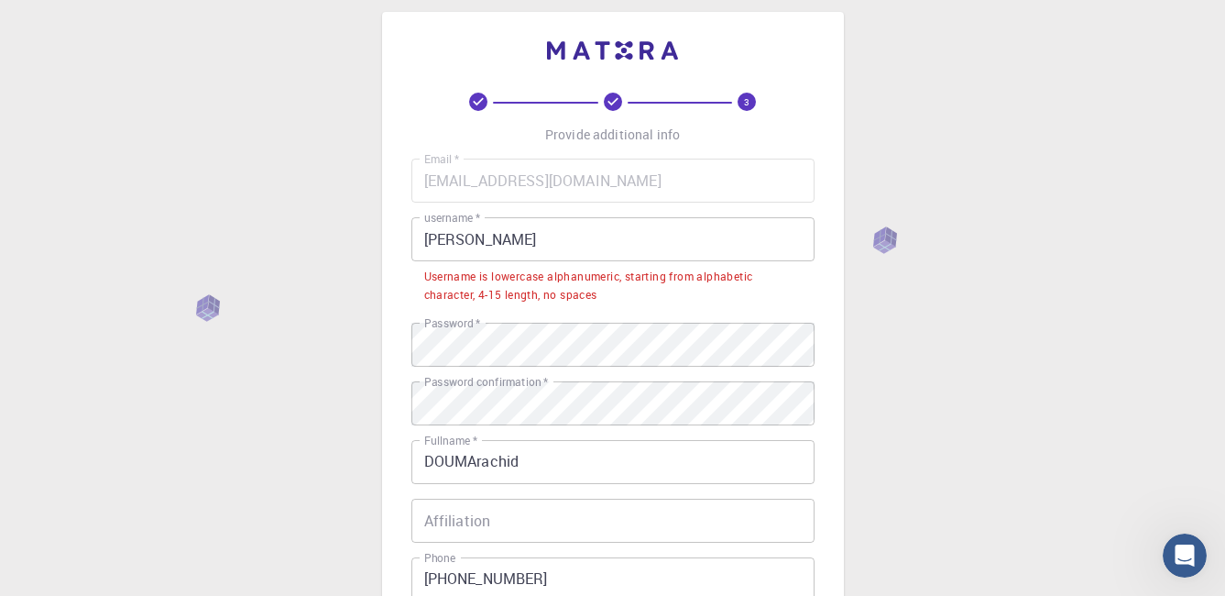
click at [887, 252] on div "3 Provide additional info Email   * doumarchd@gmail.com Email   * username   * …" at bounding box center [612, 473] width 1225 height 980
click at [888, 247] on div "3 Provide additional info Email   * doumarchd@gmail.com Email   * username   * …" at bounding box center [612, 473] width 1225 height 980
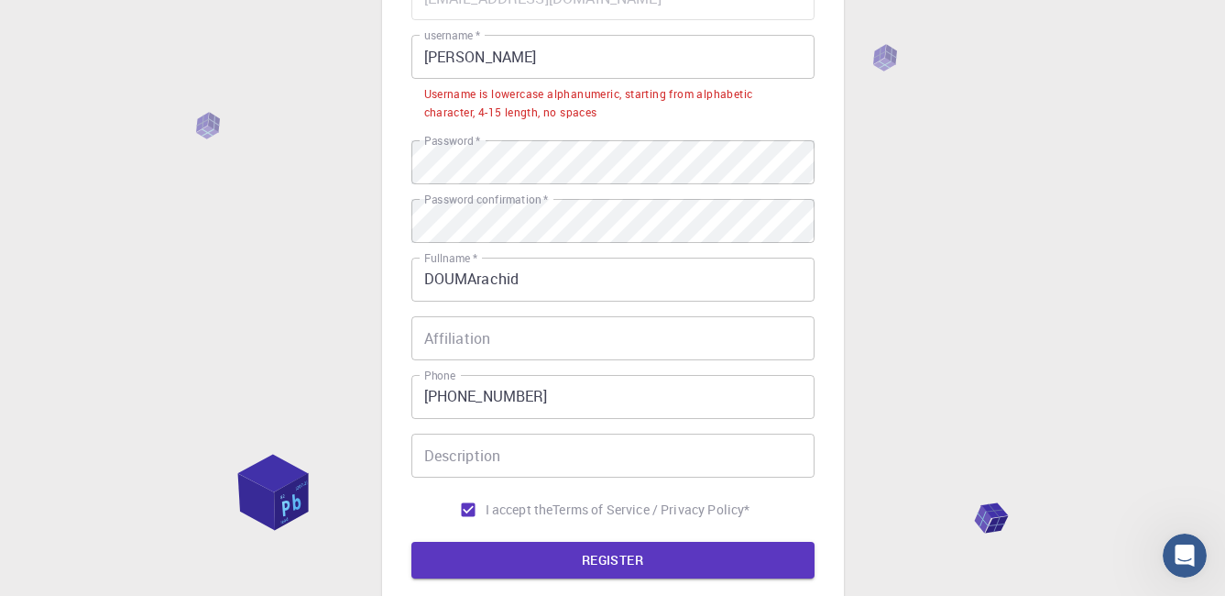
scroll to position [201, 0]
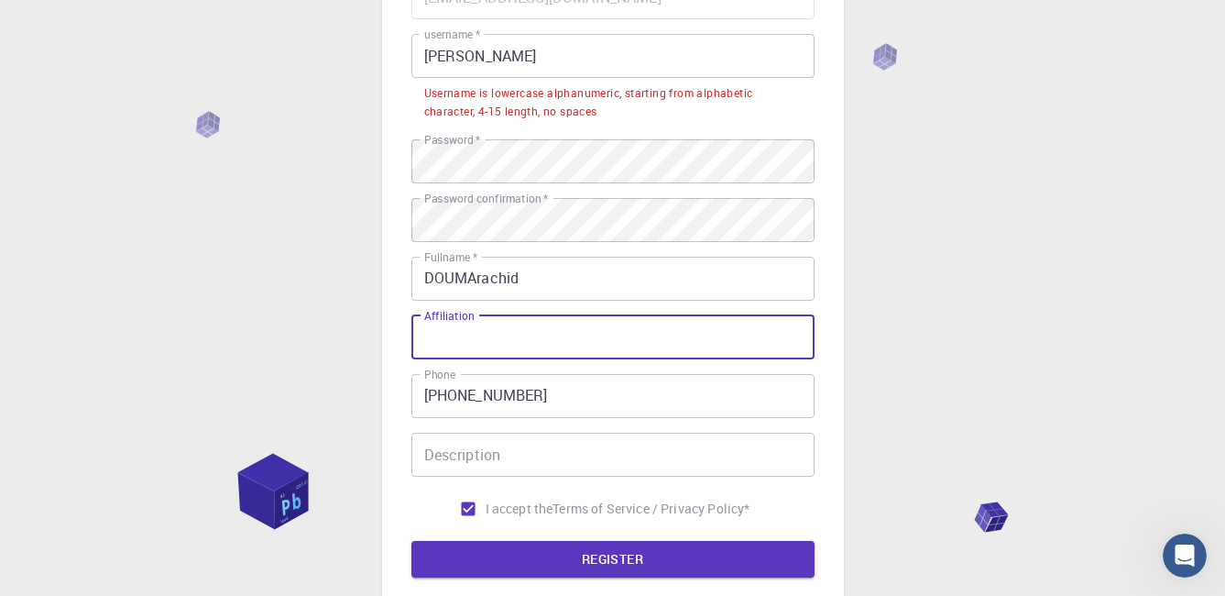
click at [746, 335] on input "Affiliation" at bounding box center [613, 337] width 403 height 44
click at [664, 455] on input "Description" at bounding box center [613, 455] width 403 height 44
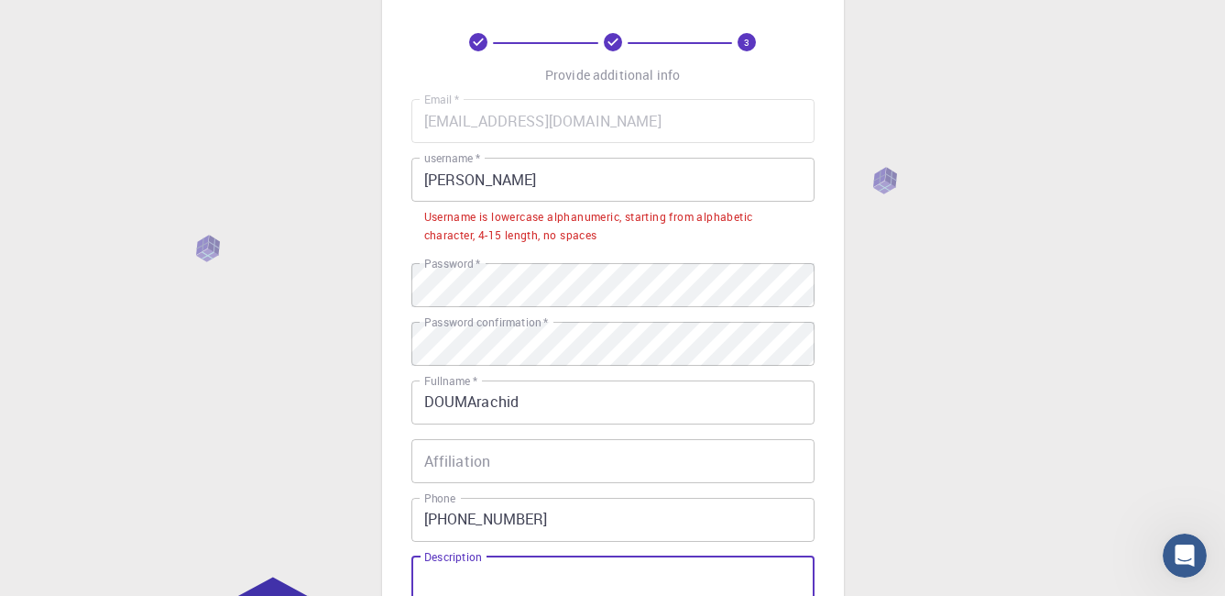
scroll to position [0, 0]
